Goal: Transaction & Acquisition: Purchase product/service

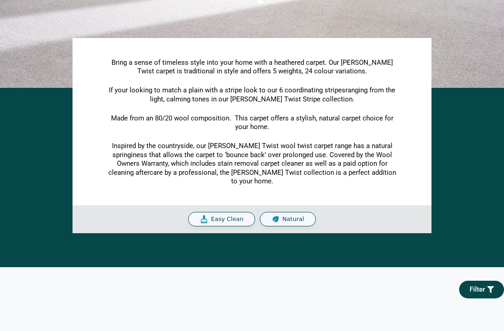
scroll to position [164, 0]
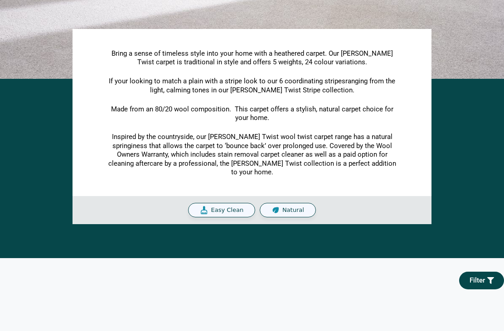
click at [293, 209] on span "Natural" at bounding box center [293, 211] width 22 height 8
click at [297, 207] on span "Natural" at bounding box center [293, 211] width 22 height 8
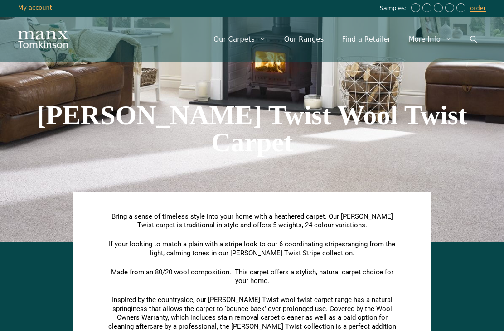
scroll to position [1, 0]
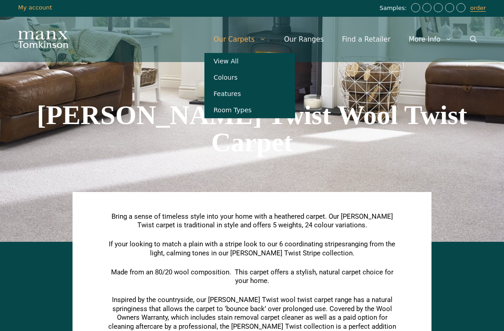
click at [252, 63] on link "View All" at bounding box center [249, 61] width 91 height 16
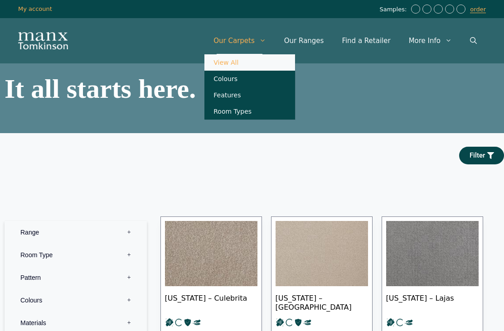
click at [321, 42] on link "Our Ranges" at bounding box center [304, 40] width 58 height 27
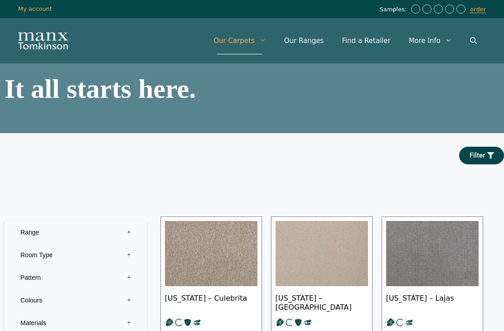
click at [318, 43] on link "Our Ranges" at bounding box center [304, 40] width 58 height 27
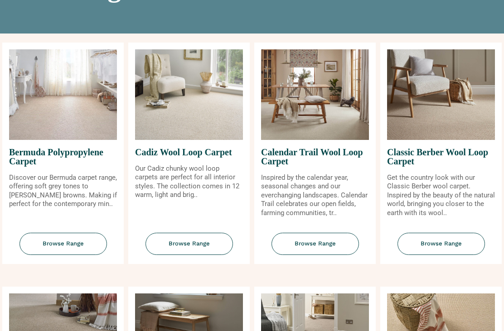
scroll to position [99, 0]
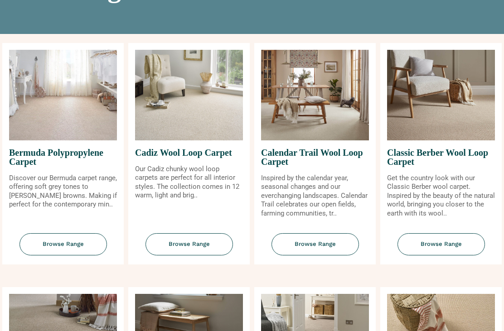
click at [329, 124] on img at bounding box center [315, 95] width 108 height 91
click at [317, 132] on img at bounding box center [315, 95] width 108 height 91
click at [314, 253] on span "Browse Range" at bounding box center [314, 244] width 87 height 22
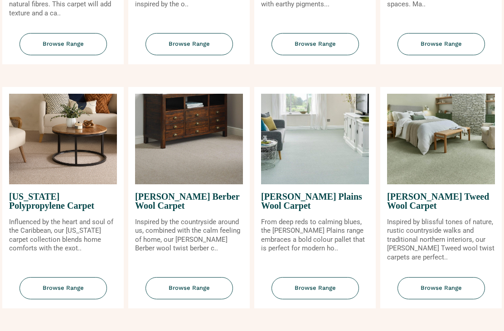
scroll to position [801, 0]
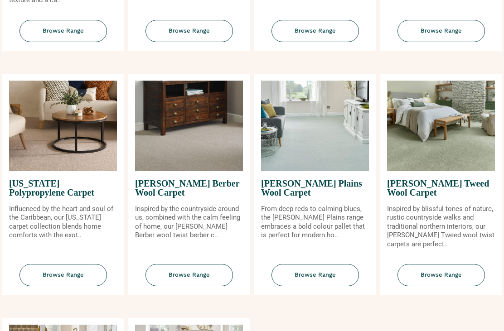
click at [198, 271] on span "Browse Range" at bounding box center [188, 275] width 87 height 22
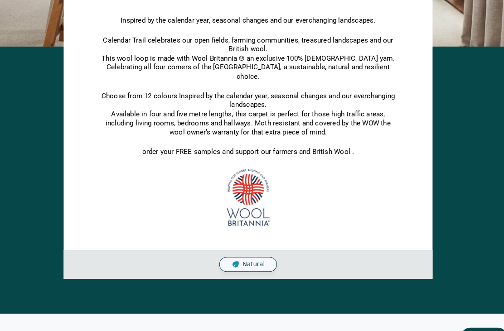
scroll to position [195, 0]
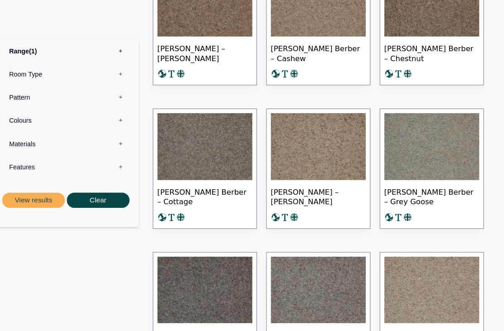
scroll to position [511, 0]
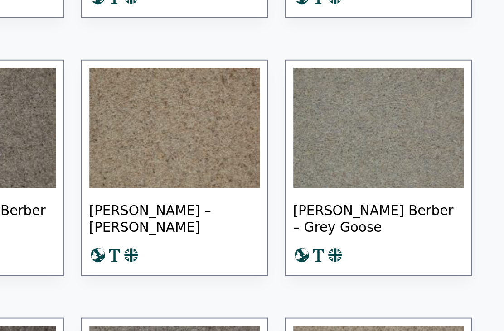
click at [386, 101] on img at bounding box center [432, 133] width 92 height 65
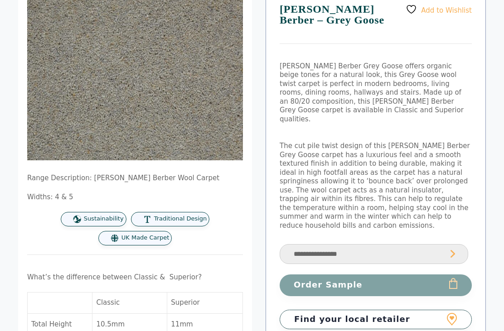
scroll to position [120, 0]
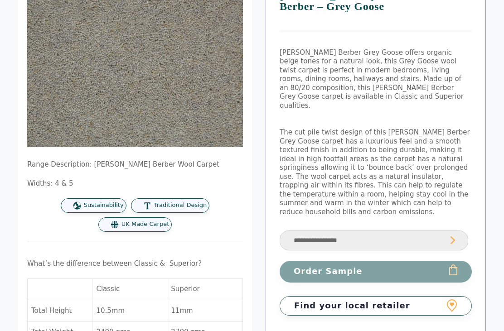
click at [334, 261] on button "Order Sample" at bounding box center [375, 271] width 192 height 21
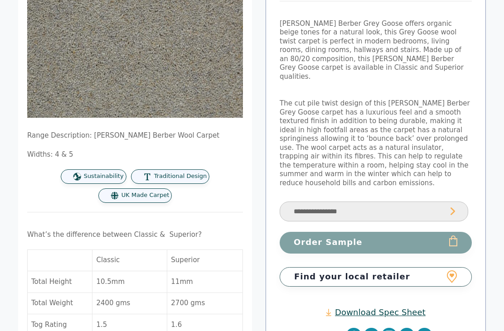
click at [368, 202] on select "**********" at bounding box center [373, 212] width 188 height 20
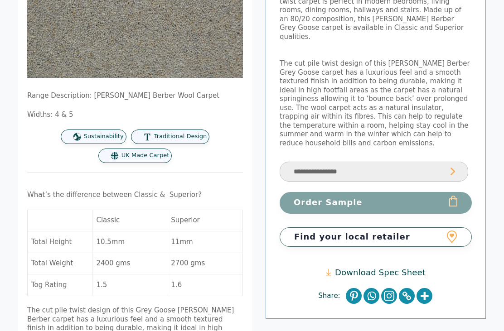
scroll to position [189, 0]
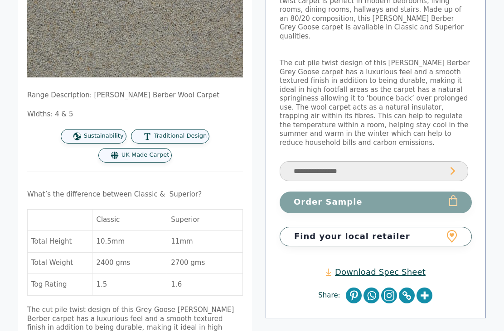
click at [394, 162] on select "**********" at bounding box center [373, 172] width 188 height 20
select select "**********"
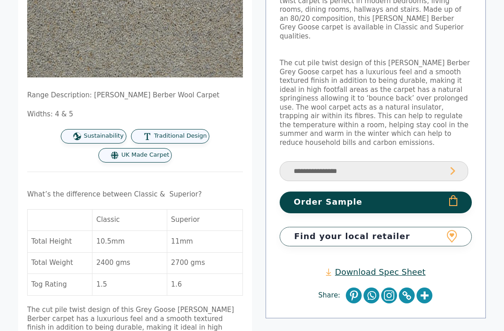
click at [360, 192] on button "Order Sample" at bounding box center [375, 202] width 192 height 21
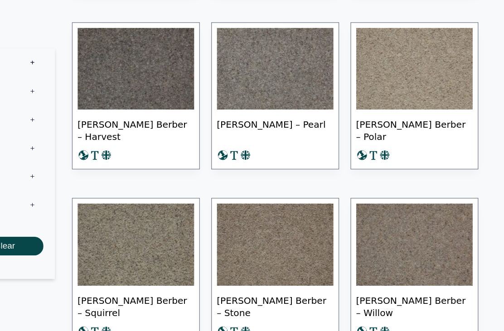
scroll to position [720, 0]
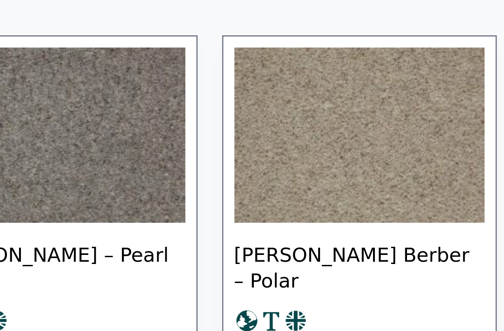
click at [386, 46] on img at bounding box center [432, 65] width 92 height 65
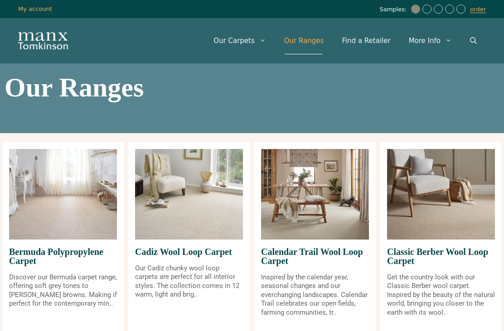
scroll to position [830, 0]
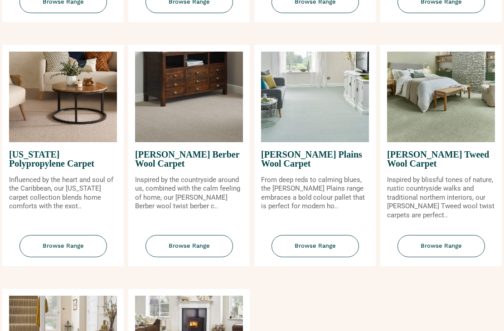
click at [341, 130] on img at bounding box center [315, 97] width 108 height 91
click at [316, 252] on span "Browse Range" at bounding box center [314, 246] width 87 height 22
click at [435, 254] on span "Browse Range" at bounding box center [440, 246] width 87 height 22
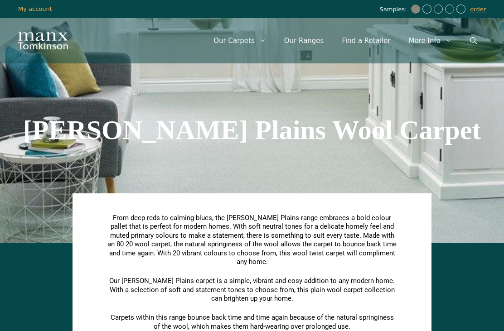
click at [305, 248] on span "From deep reds to calming blues, the Tomkinson Plains range embraces a bold col…" at bounding box center [251, 240] width 289 height 53
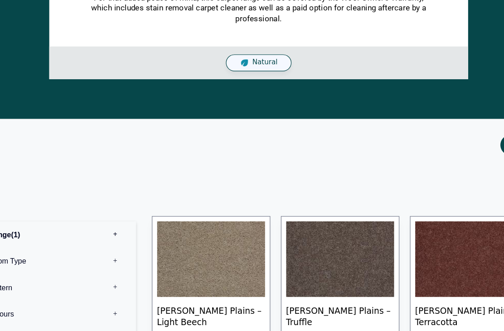
scroll to position [343, 0]
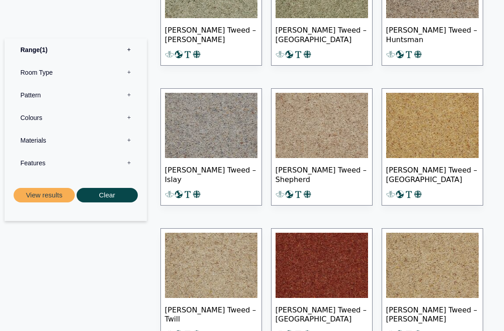
scroll to position [700, 0]
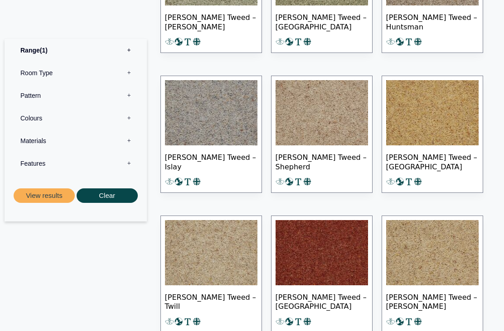
click at [224, 128] on img at bounding box center [211, 112] width 92 height 65
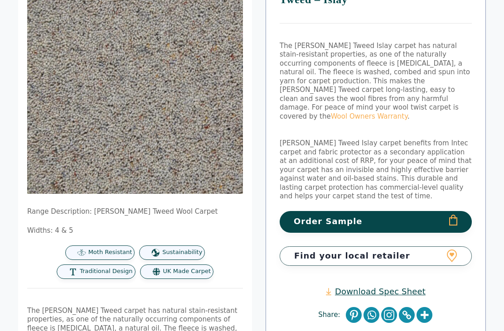
scroll to position [128, 0]
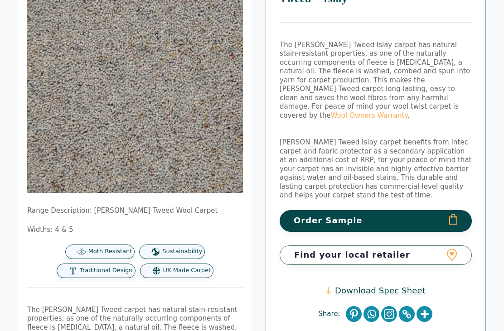
click at [378, 210] on button "Order Sample" at bounding box center [375, 220] width 192 height 21
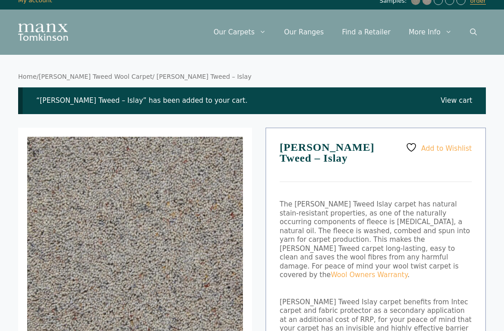
scroll to position [9, 0]
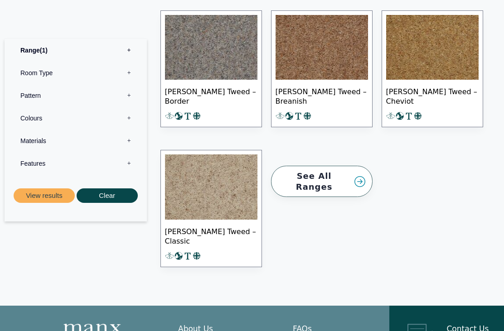
scroll to position [1048, 0]
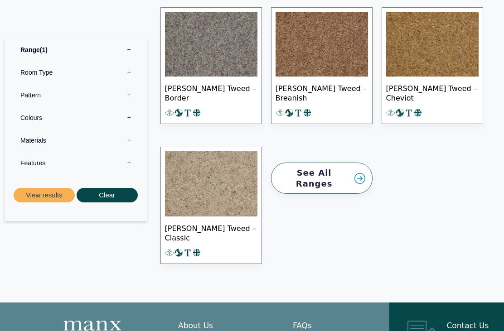
click at [333, 168] on link "See All Ranges" at bounding box center [321, 178] width 101 height 31
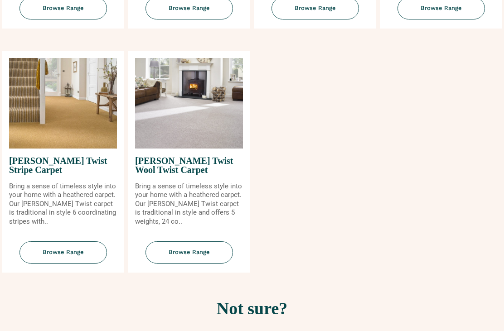
scroll to position [1069, 0]
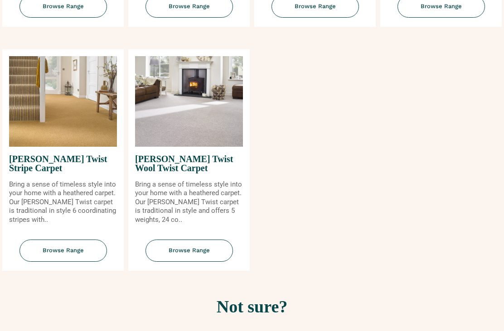
click at [212, 139] on img at bounding box center [189, 102] width 108 height 91
click at [191, 257] on span "Browse Range" at bounding box center [188, 251] width 87 height 22
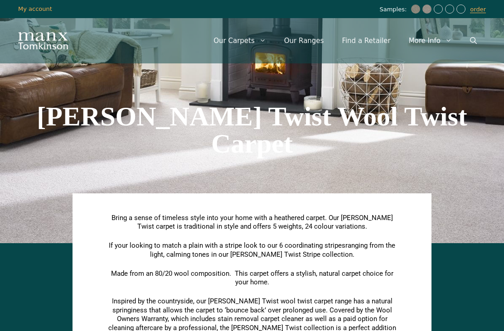
click at [226, 214] on p "Bring a sense of timeless style into your home with a heathered carpet. Our [PE…" at bounding box center [251, 223] width 291 height 18
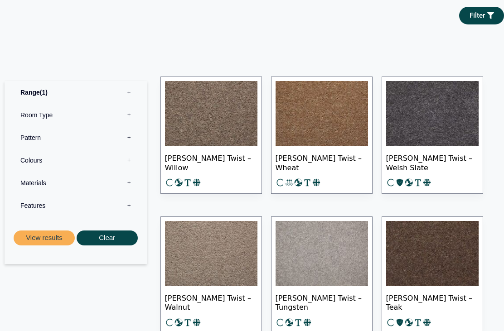
scroll to position [430, 0]
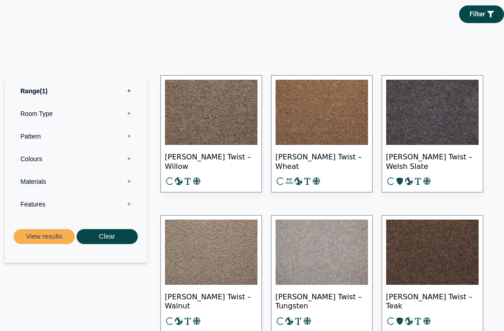
click at [328, 259] on img at bounding box center [321, 252] width 92 height 65
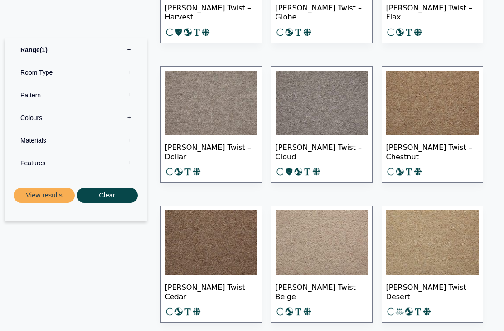
scroll to position [1280, 0]
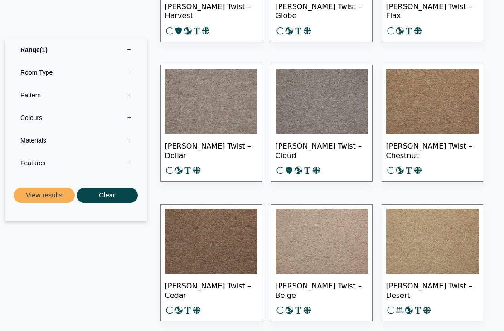
click at [332, 120] on img at bounding box center [321, 102] width 92 height 65
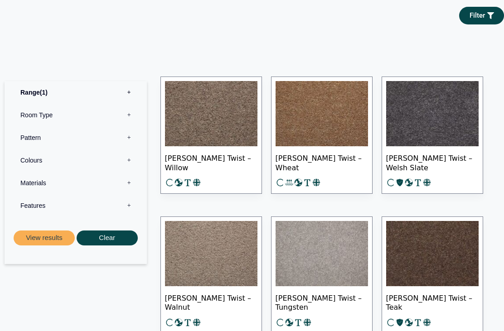
scroll to position [427, 0]
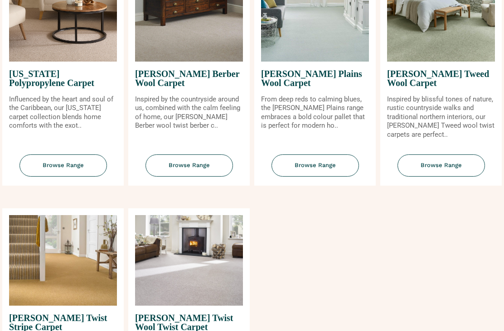
scroll to position [910, 0]
click at [212, 170] on span "Browse Range" at bounding box center [188, 165] width 87 height 22
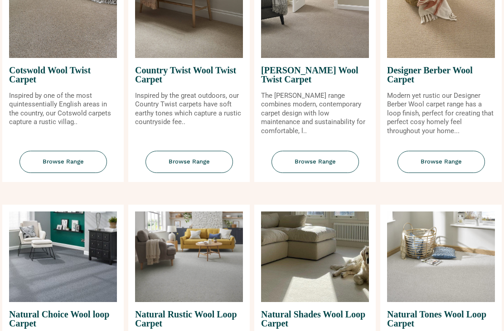
scroll to position [424, 0]
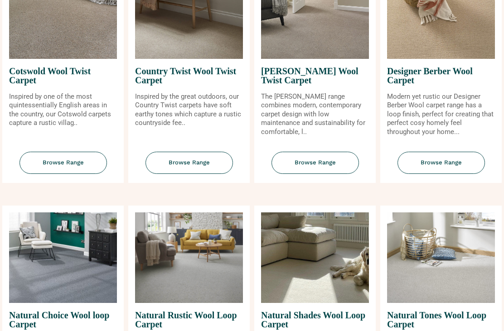
click at [430, 174] on span "Browse Range" at bounding box center [440, 163] width 87 height 22
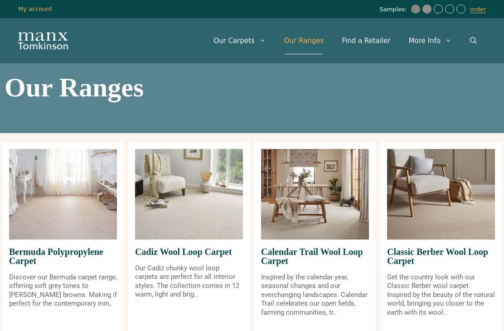
scroll to position [425, 0]
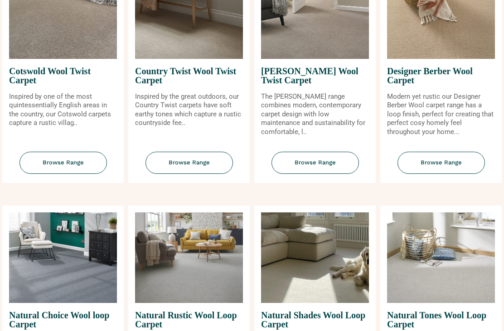
click at [330, 167] on span "Browse Range" at bounding box center [314, 163] width 87 height 22
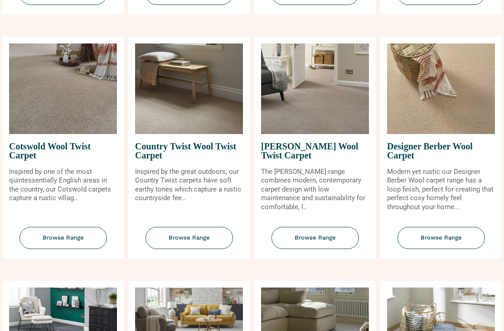
scroll to position [350, 0]
click at [212, 120] on img at bounding box center [189, 88] width 108 height 91
click at [222, 124] on img at bounding box center [189, 88] width 108 height 91
click at [201, 249] on span "Browse Range" at bounding box center [188, 238] width 87 height 22
click at [92, 123] on img at bounding box center [63, 88] width 108 height 91
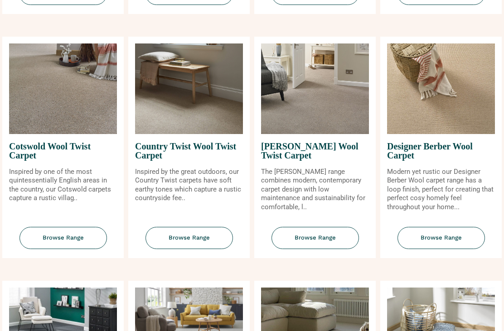
click at [93, 248] on span "Browse Range" at bounding box center [62, 238] width 87 height 22
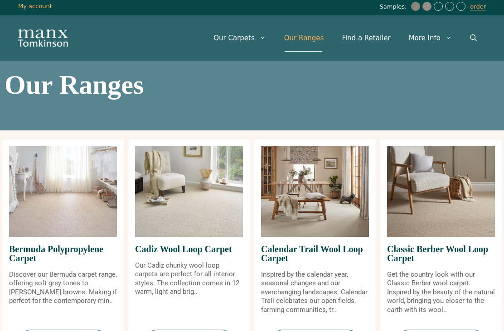
scroll to position [0, 0]
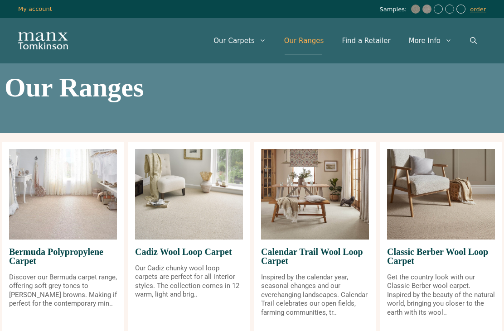
click at [481, 13] on link "order" at bounding box center [478, 9] width 16 height 7
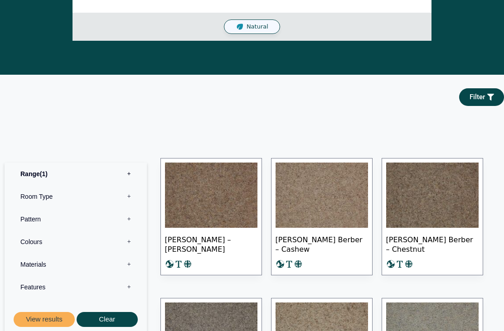
scroll to position [297, 0]
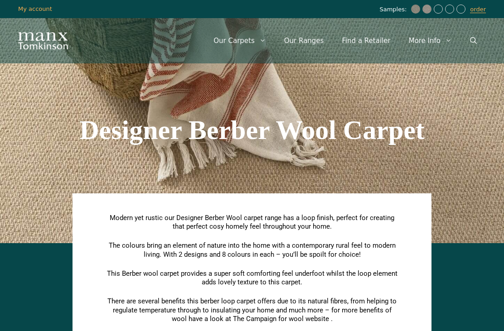
click at [338, 234] on div "Modern yet rustic our Designer Berber Wool carpet range has a loop finish, perf…" at bounding box center [251, 297] width 291 height 166
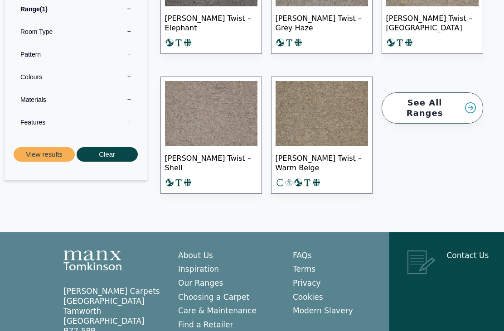
scroll to position [717, 0]
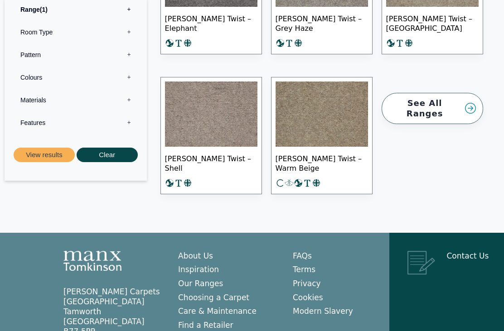
click at [226, 134] on img at bounding box center [211, 114] width 92 height 65
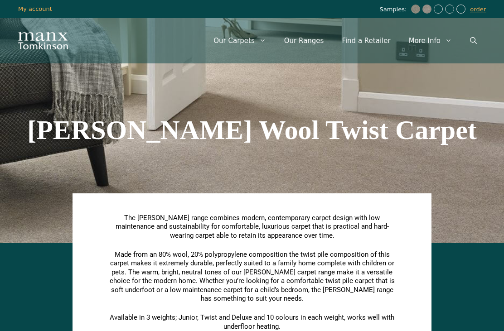
scroll to position [746, 0]
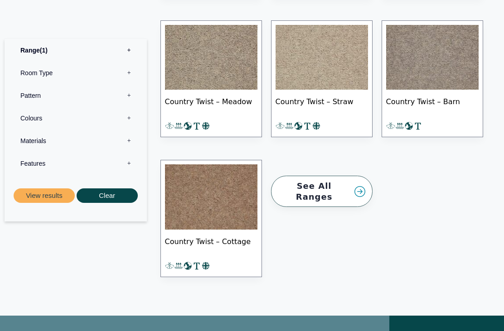
scroll to position [1053, 0]
click at [225, 200] on img at bounding box center [211, 197] width 92 height 65
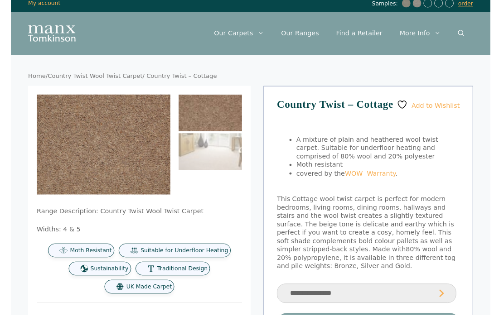
scroll to position [26, 0]
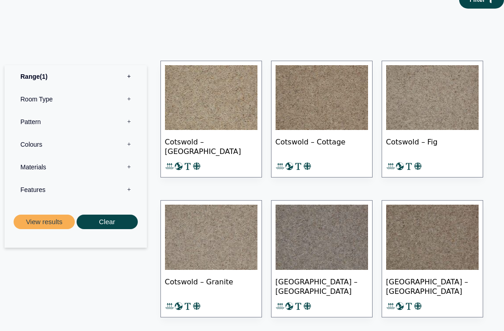
scroll to position [415, 0]
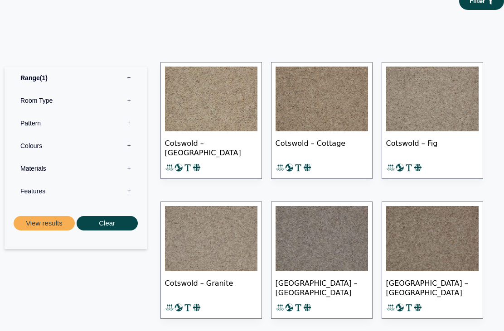
click at [226, 103] on img at bounding box center [211, 99] width 92 height 65
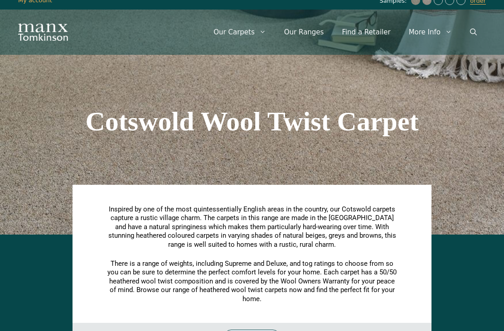
scroll to position [0, 0]
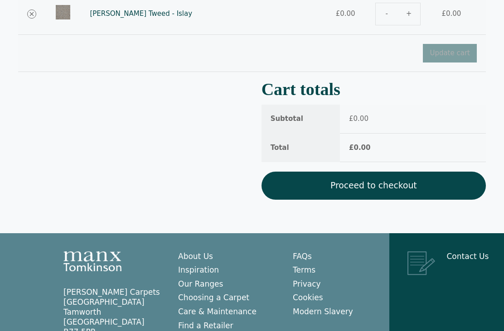
scroll to position [207, 0]
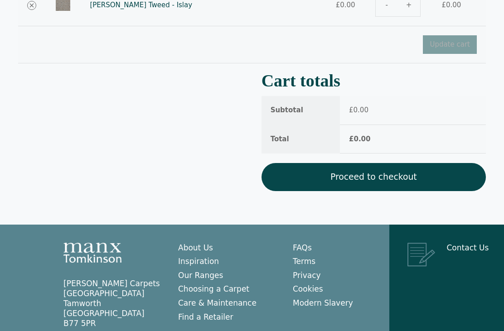
click at [364, 172] on link "Proceed to checkout" at bounding box center [373, 177] width 224 height 28
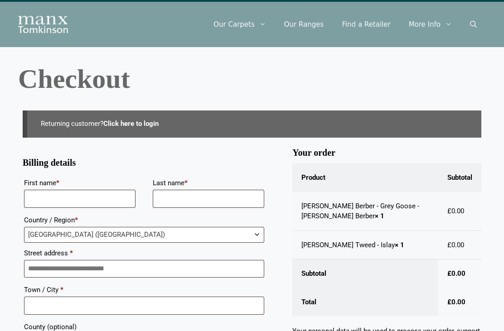
scroll to position [16, 0]
click at [120, 198] on input "First name *" at bounding box center [79, 199] width 111 height 18
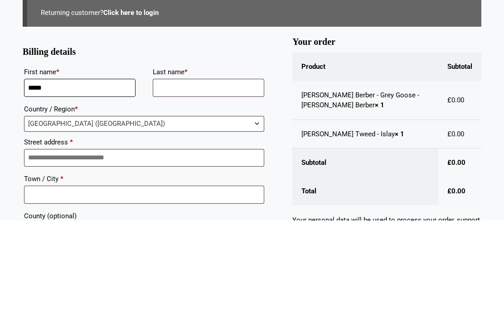
type input "*****"
click at [220, 190] on input "Last name *" at bounding box center [208, 199] width 111 height 18
type input "****"
click at [120, 260] on input "Street address *" at bounding box center [144, 269] width 240 height 18
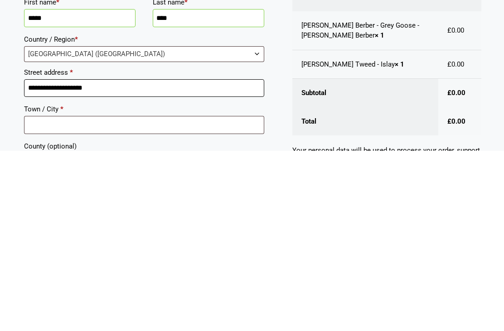
type input "**********"
click at [97, 297] on input "Town / City *" at bounding box center [144, 306] width 240 height 18
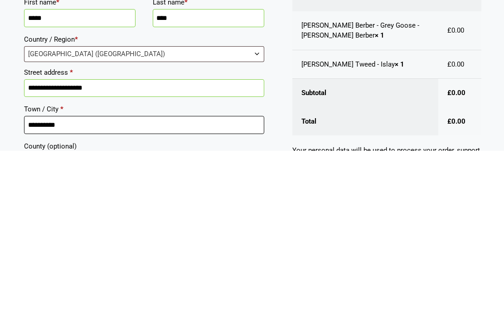
type input "**********"
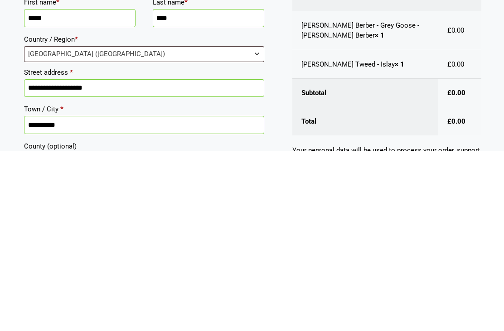
scroll to position [86, 0]
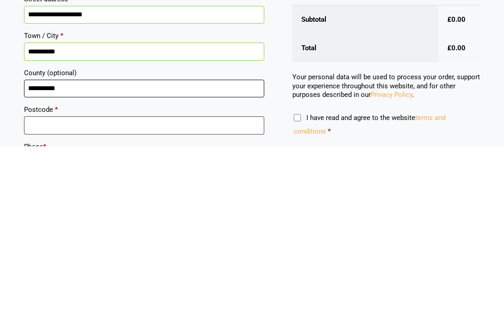
type input "**********"
click at [111, 301] on input "Postcode *" at bounding box center [144, 310] width 240 height 18
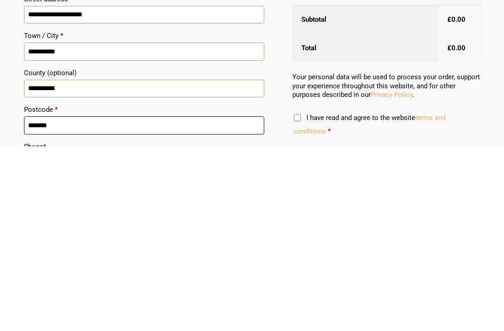
type input "*******"
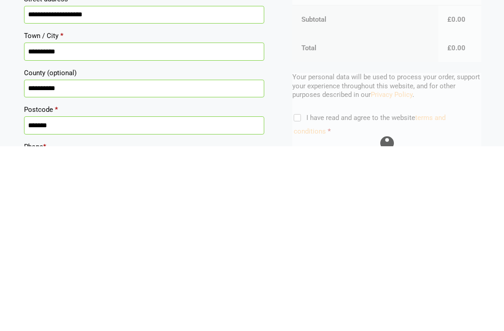
scroll to position [188, 0]
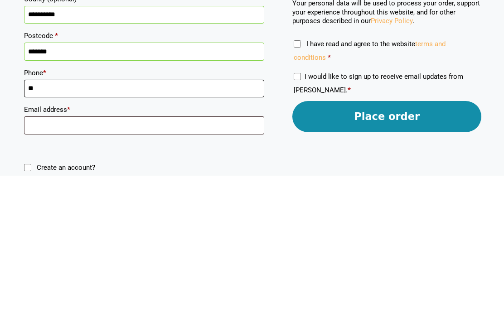
type input "***"
type input "**********"
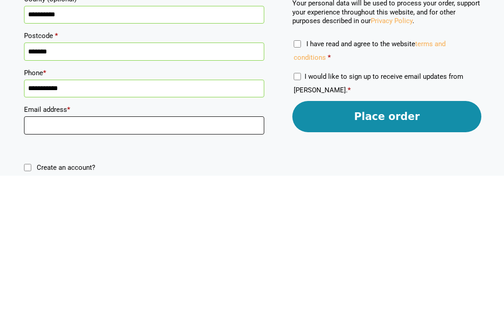
type input "*"
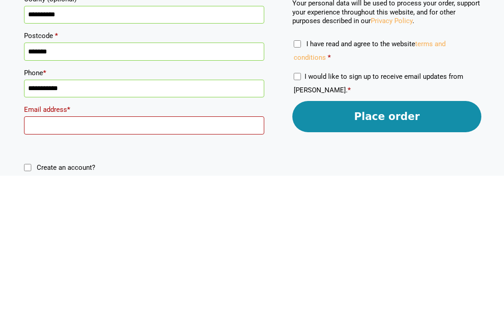
type input "**********"
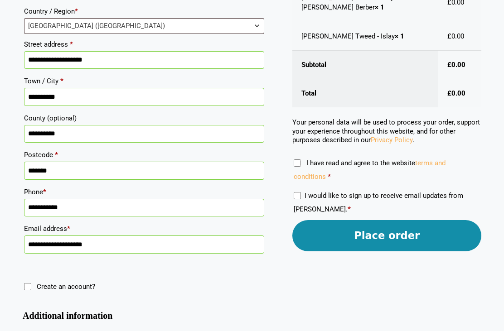
scroll to position [225, 0]
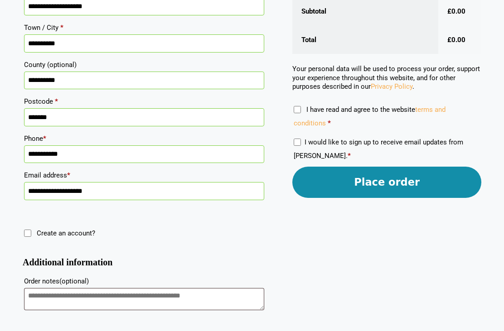
click at [383, 187] on button "Place order" at bounding box center [386, 182] width 189 height 31
